Goal: Task Accomplishment & Management: Complete application form

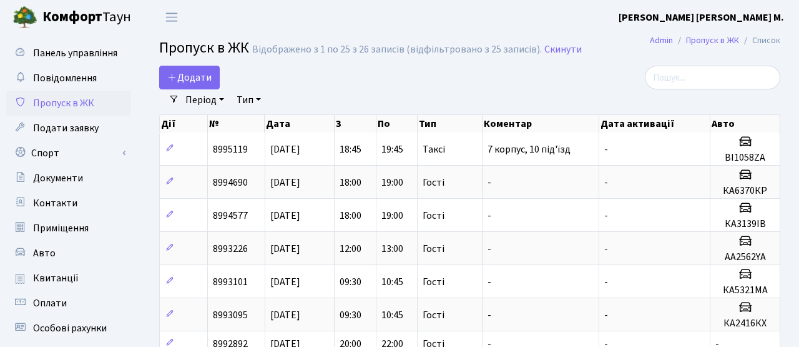
select select "25"
click at [185, 74] on span "Додати" at bounding box center [189, 78] width 44 height 14
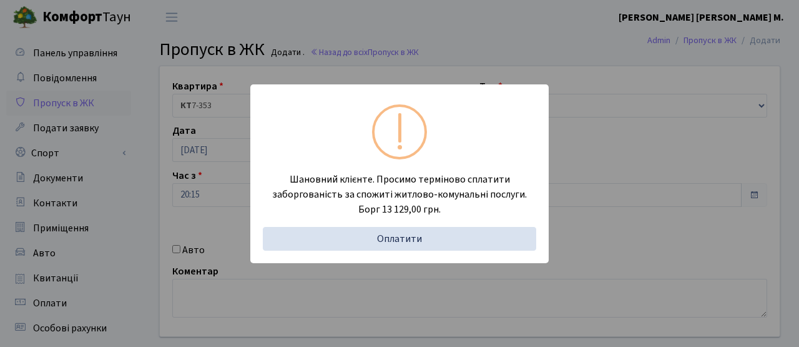
click at [179, 114] on div "Шановний клієнте. Просимо терміново сплатити заборгованість за спожиті житлово-…" at bounding box center [399, 173] width 799 height 347
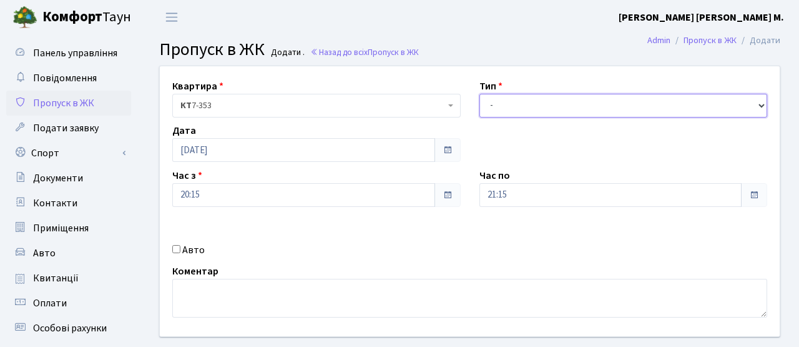
click at [514, 112] on select "- Доставка Таксі Гості Сервіс" at bounding box center [624, 106] width 288 height 24
select select "3"
click at [480, 94] on select "- Доставка Таксі Гості Сервіс" at bounding box center [624, 106] width 288 height 24
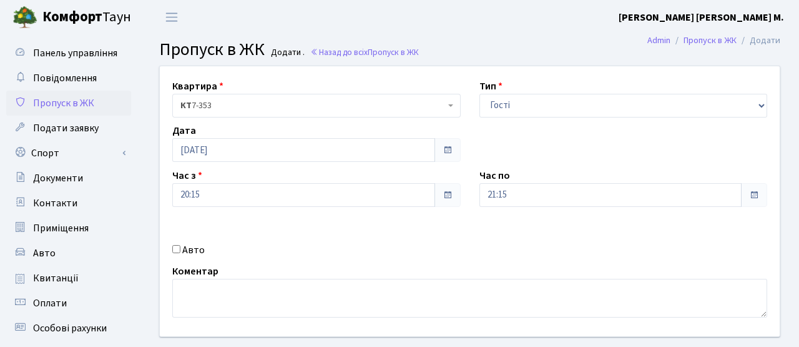
click at [175, 247] on input "Авто" at bounding box center [176, 249] width 8 height 8
checkbox input "true"
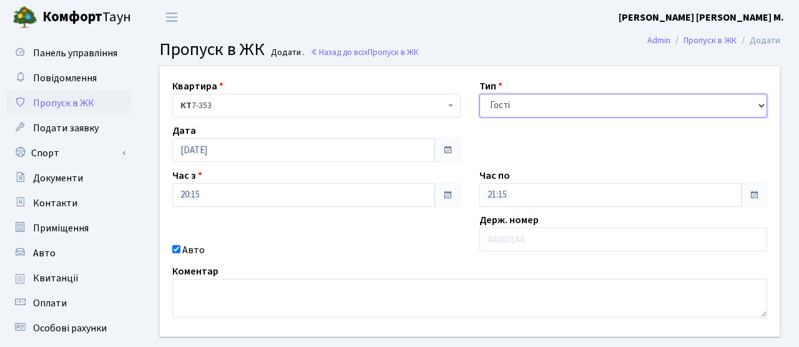
click at [645, 95] on select "- Доставка Таксі Гості Сервіс" at bounding box center [624, 106] width 288 height 24
select select "2"
click at [480, 94] on select "- Доставка Таксі Гості Сервіс" at bounding box center [624, 106] width 288 height 24
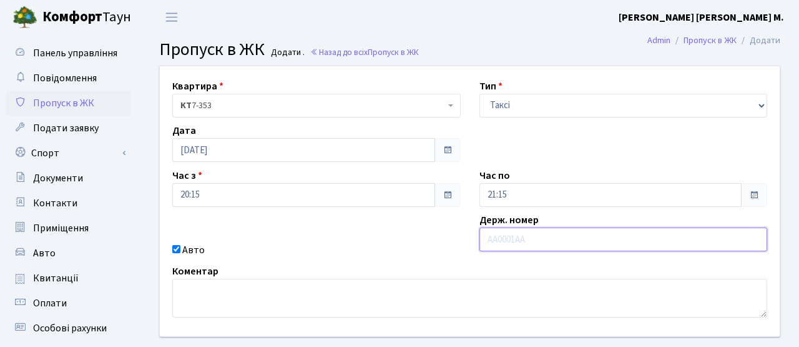
drag, startPoint x: 500, startPoint y: 240, endPoint x: 643, endPoint y: 242, distance: 143.0
click at [500, 240] on input "text" at bounding box center [624, 239] width 288 height 24
type input "Ф"
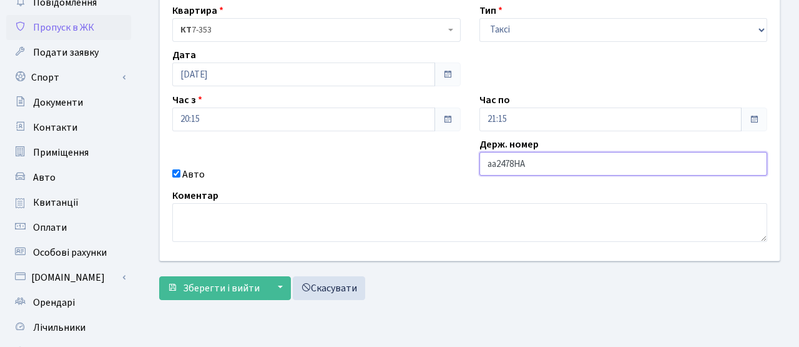
scroll to position [212, 0]
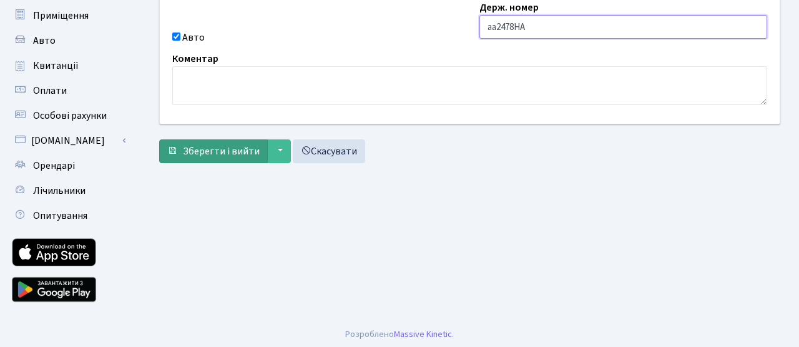
type input "аа2478НА"
click at [219, 150] on span "Зберегти і вийти" at bounding box center [221, 151] width 77 height 14
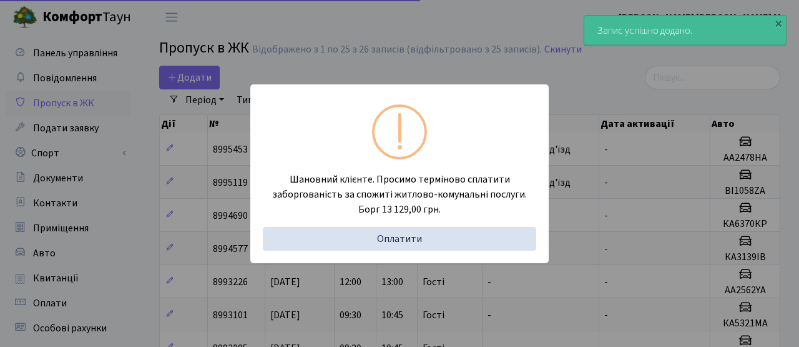
select select "25"
click at [151, 76] on div "Шановний клієнте. Просимо терміново сплатити заборгованість за спожиті житлово-…" at bounding box center [399, 173] width 799 height 347
